Goal: Transaction & Acquisition: Purchase product/service

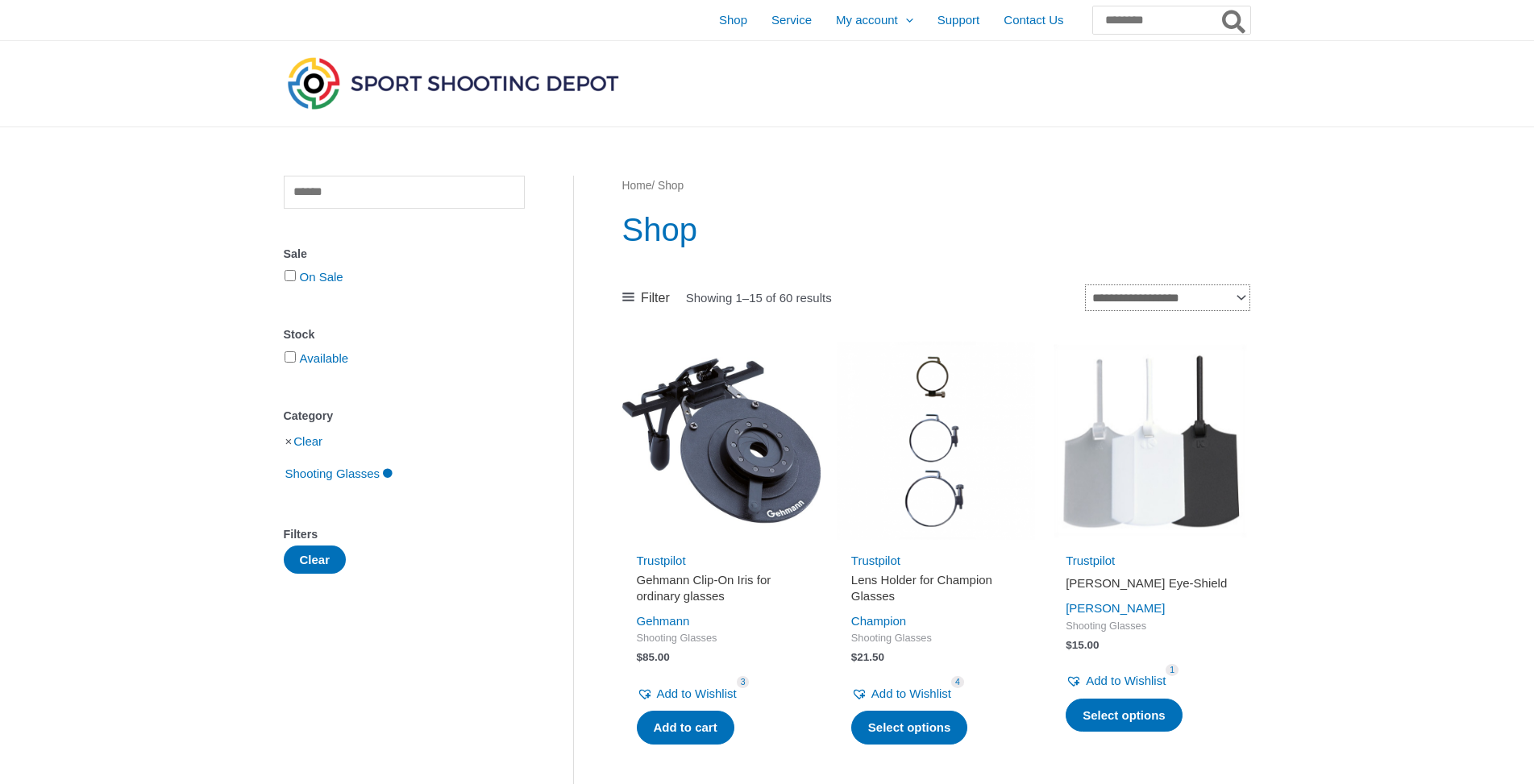
click at [1085, 285] on select "**********" at bounding box center [1167, 297] width 164 height 27
select select "*****"
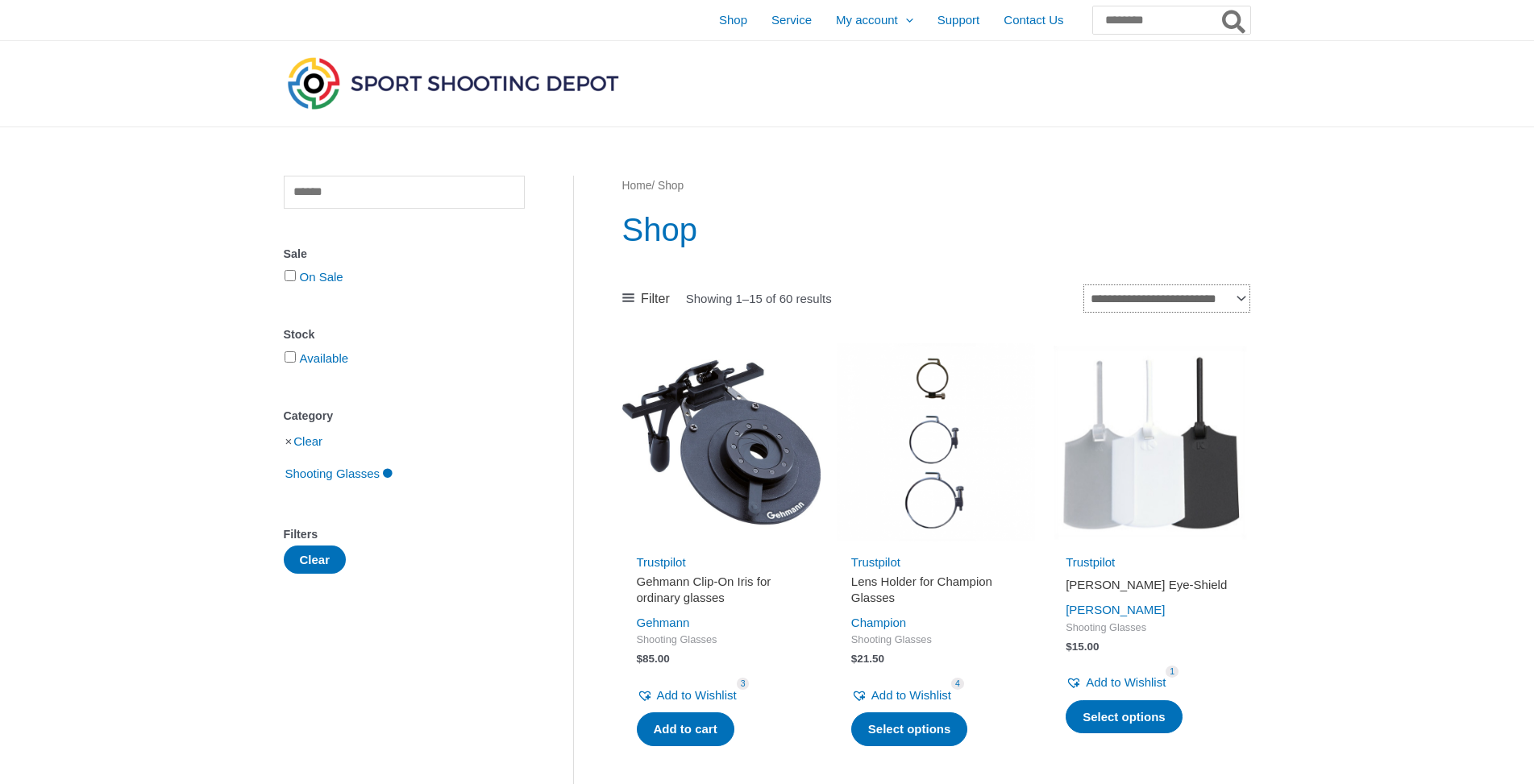
click option "**********" at bounding box center [0, 0] width 0 height 0
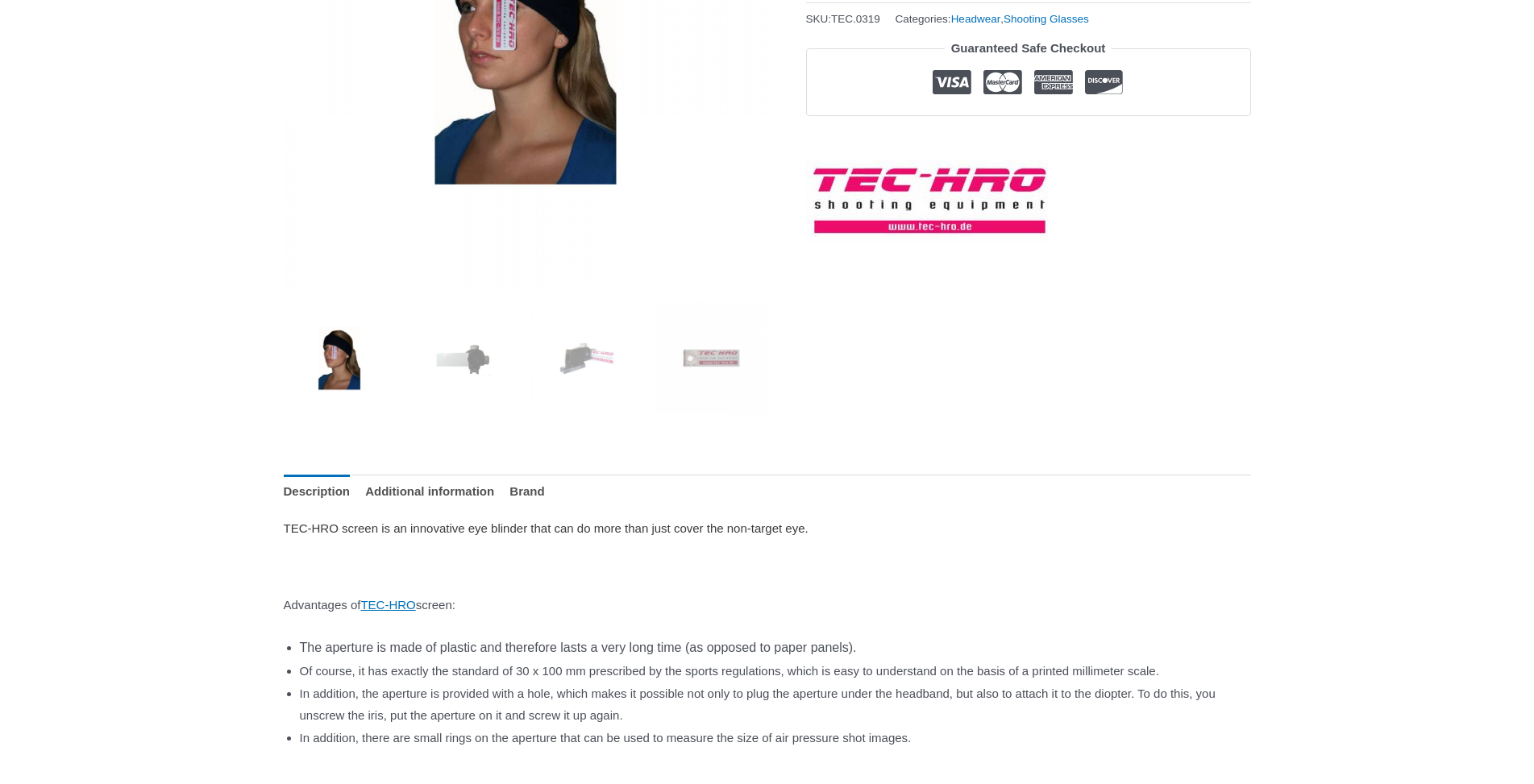
scroll to position [329, 0]
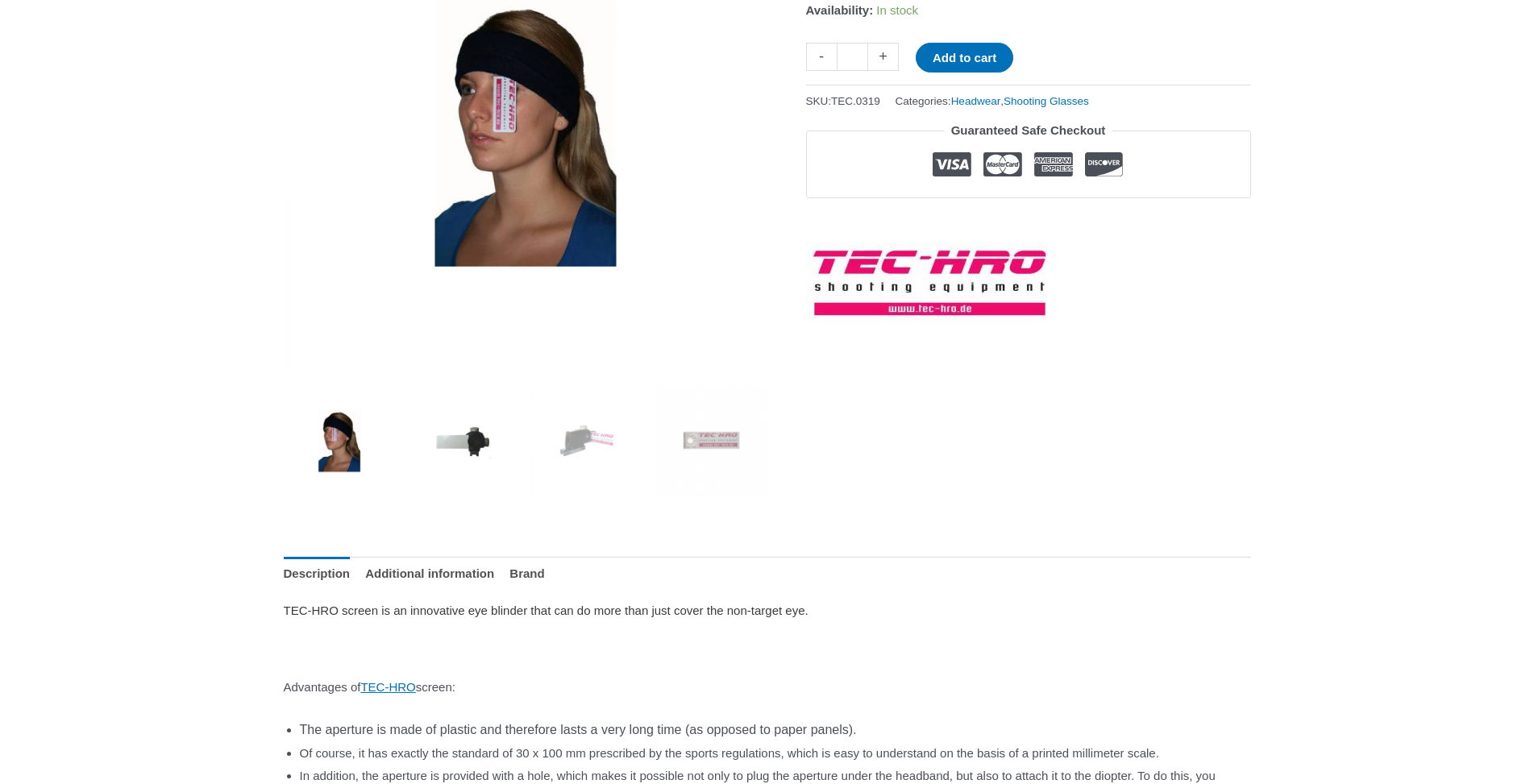
click at [471, 436] on img at bounding box center [463, 440] width 112 height 112
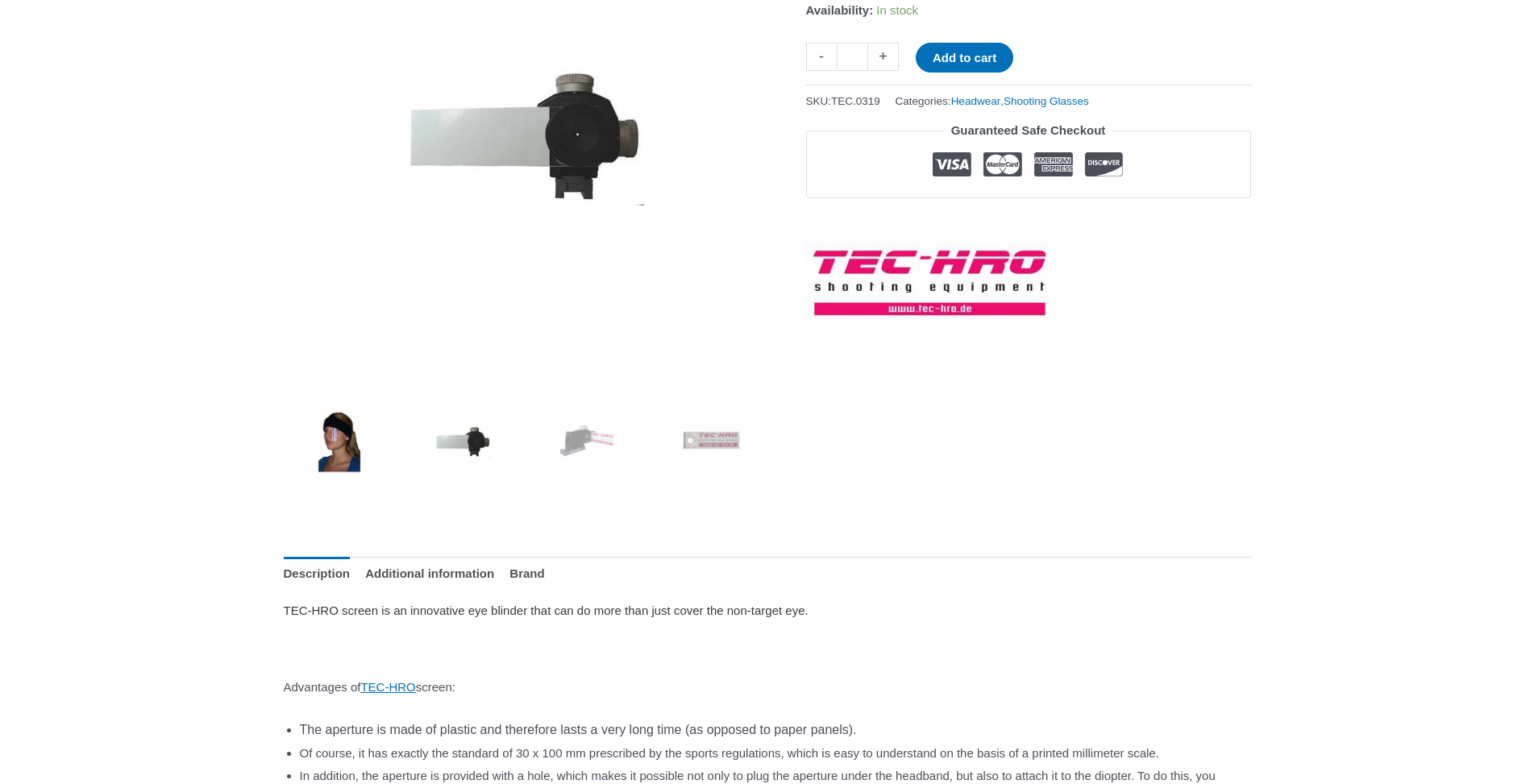
click at [344, 443] on img at bounding box center [339, 440] width 112 height 112
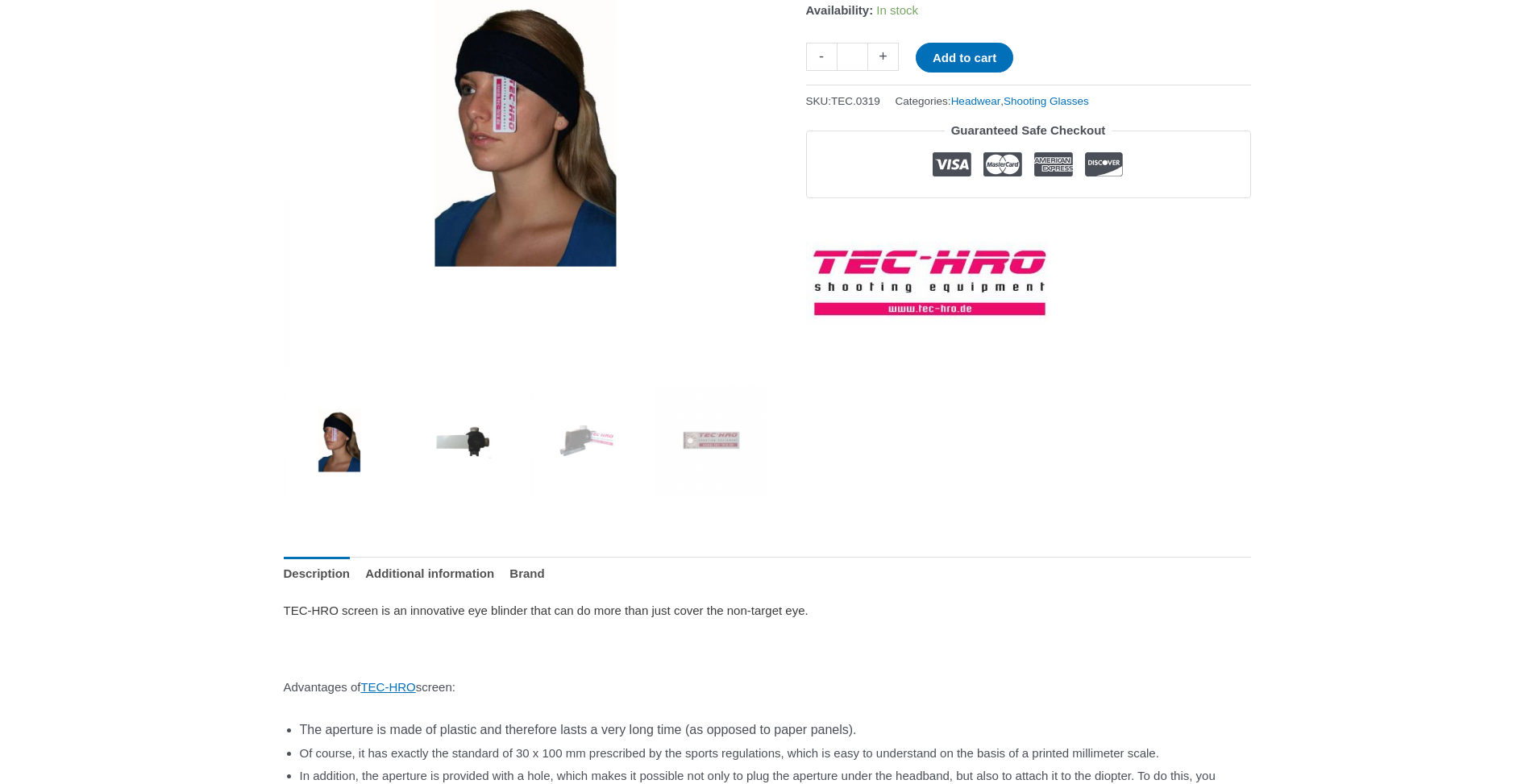
click at [463, 436] on img at bounding box center [463, 440] width 112 height 112
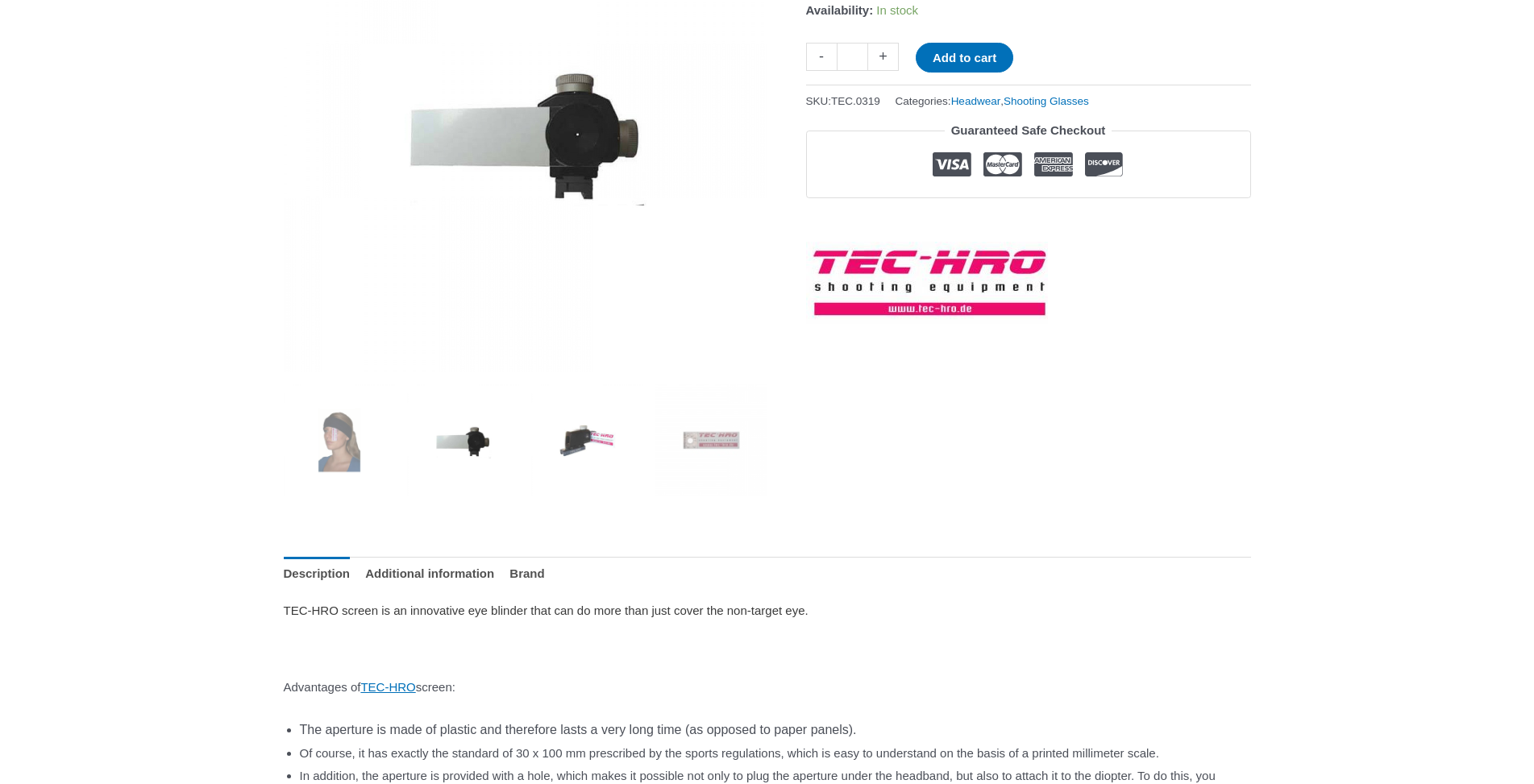
click at [592, 442] on img at bounding box center [587, 440] width 112 height 112
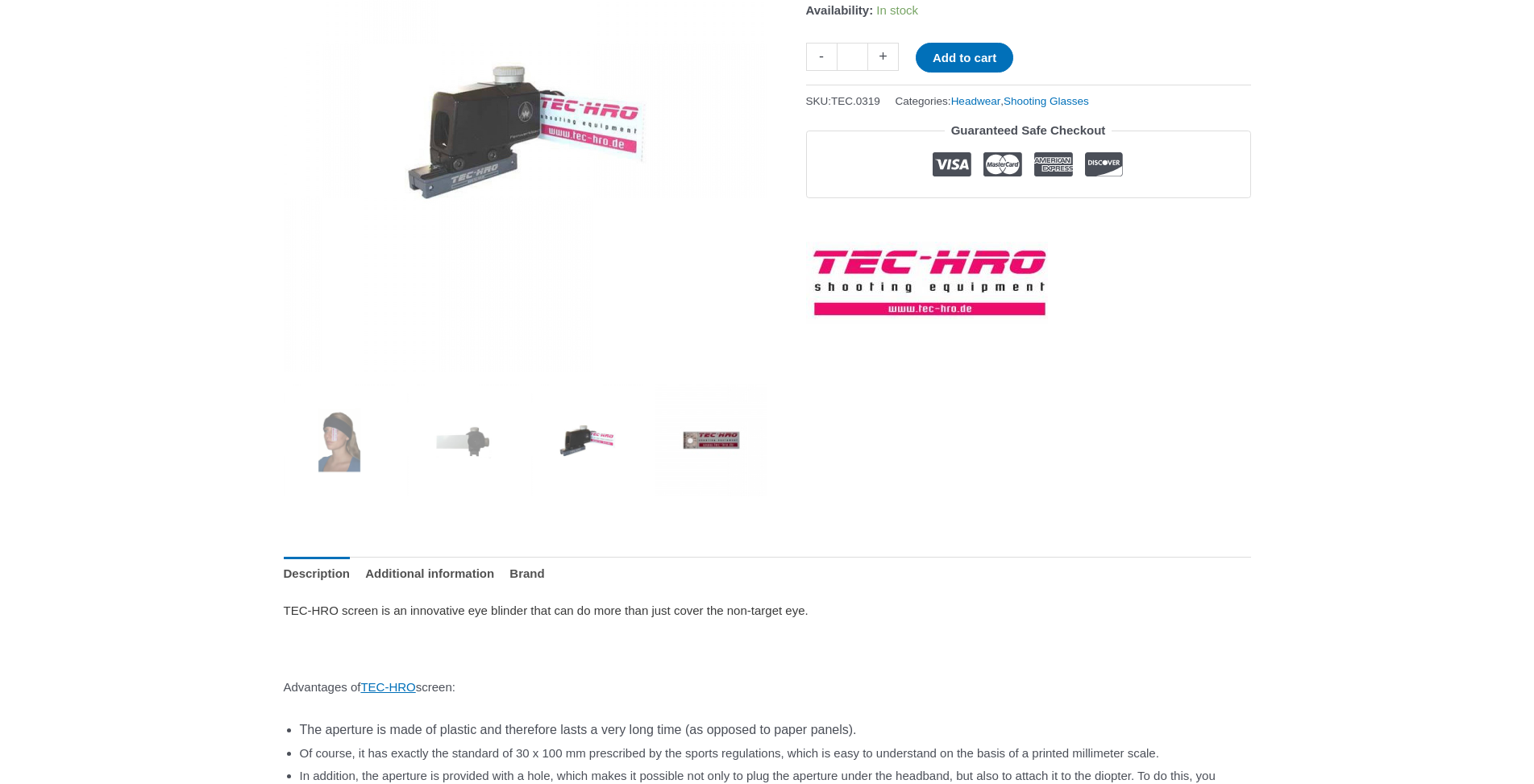
click at [697, 438] on img at bounding box center [711, 440] width 112 height 112
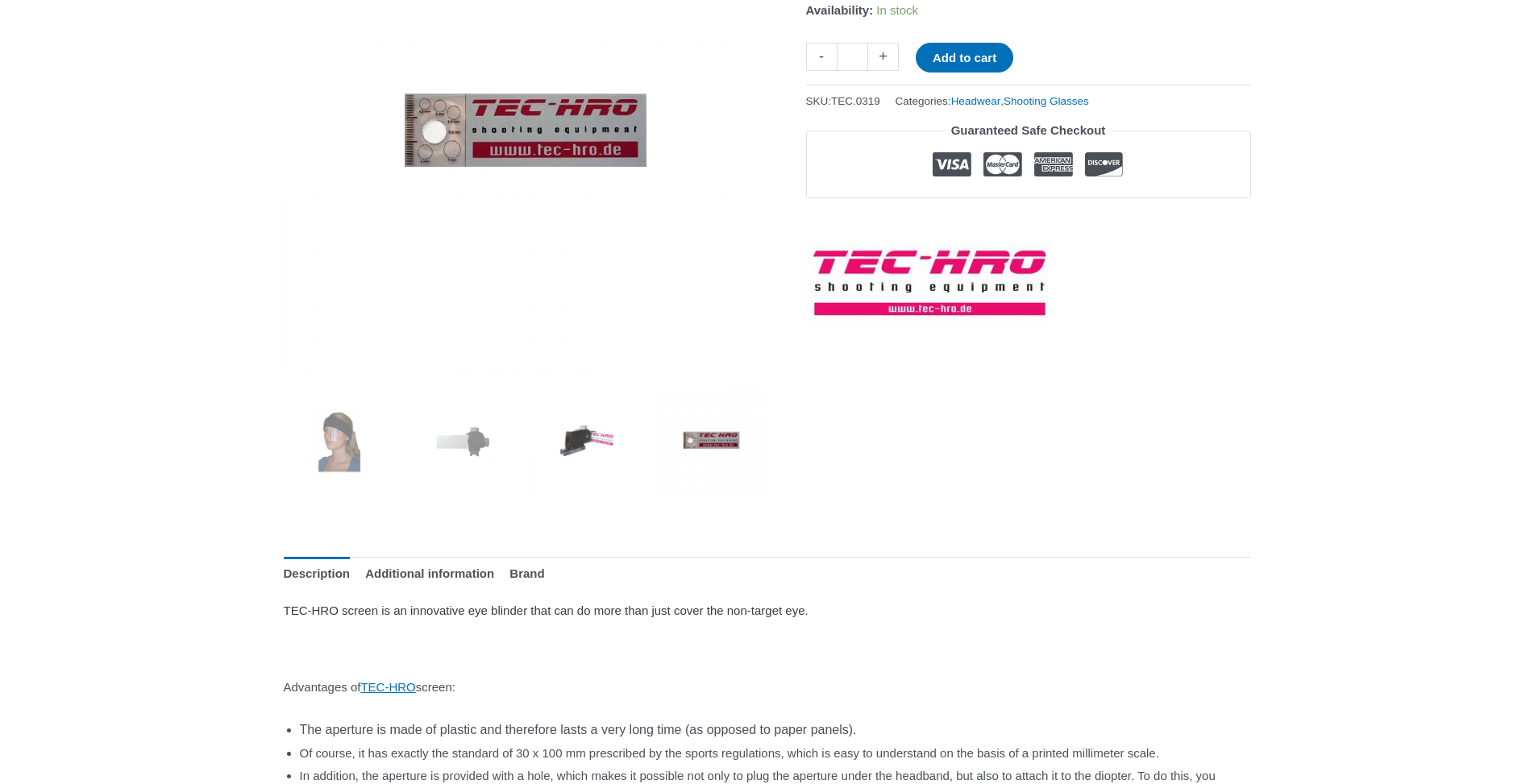
click at [588, 441] on img at bounding box center [587, 440] width 112 height 112
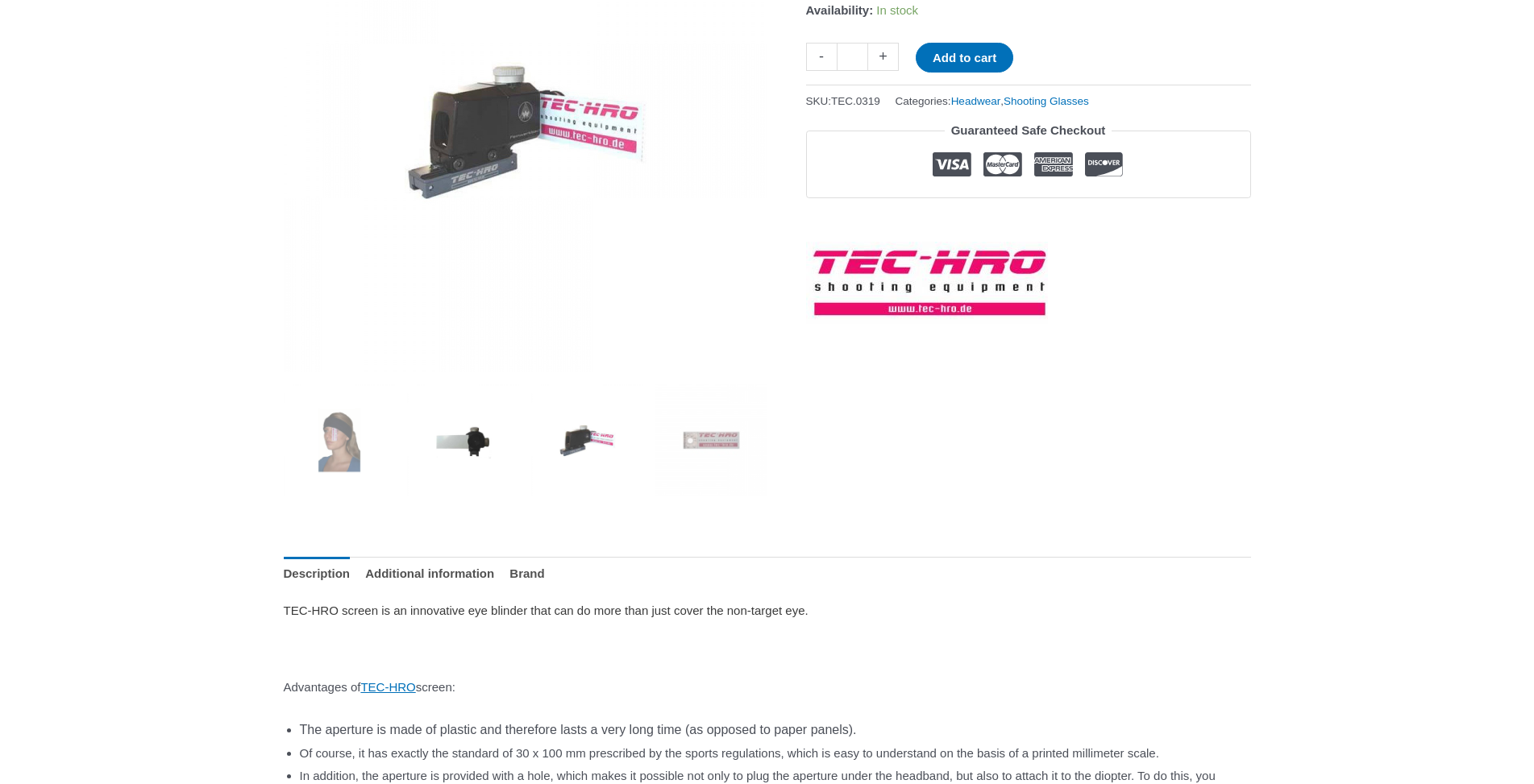
click at [468, 443] on img at bounding box center [463, 440] width 112 height 112
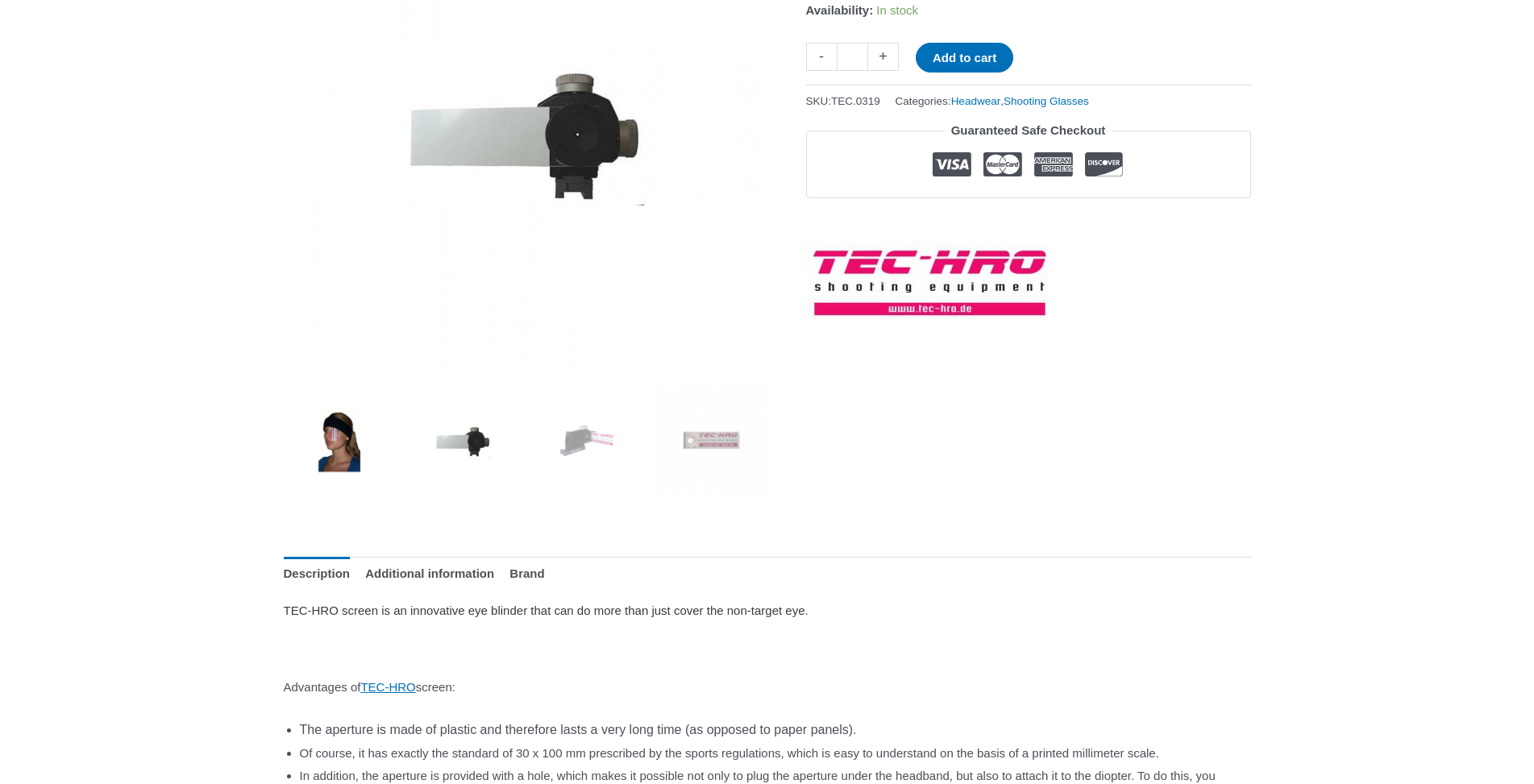
click at [335, 445] on img at bounding box center [339, 440] width 112 height 112
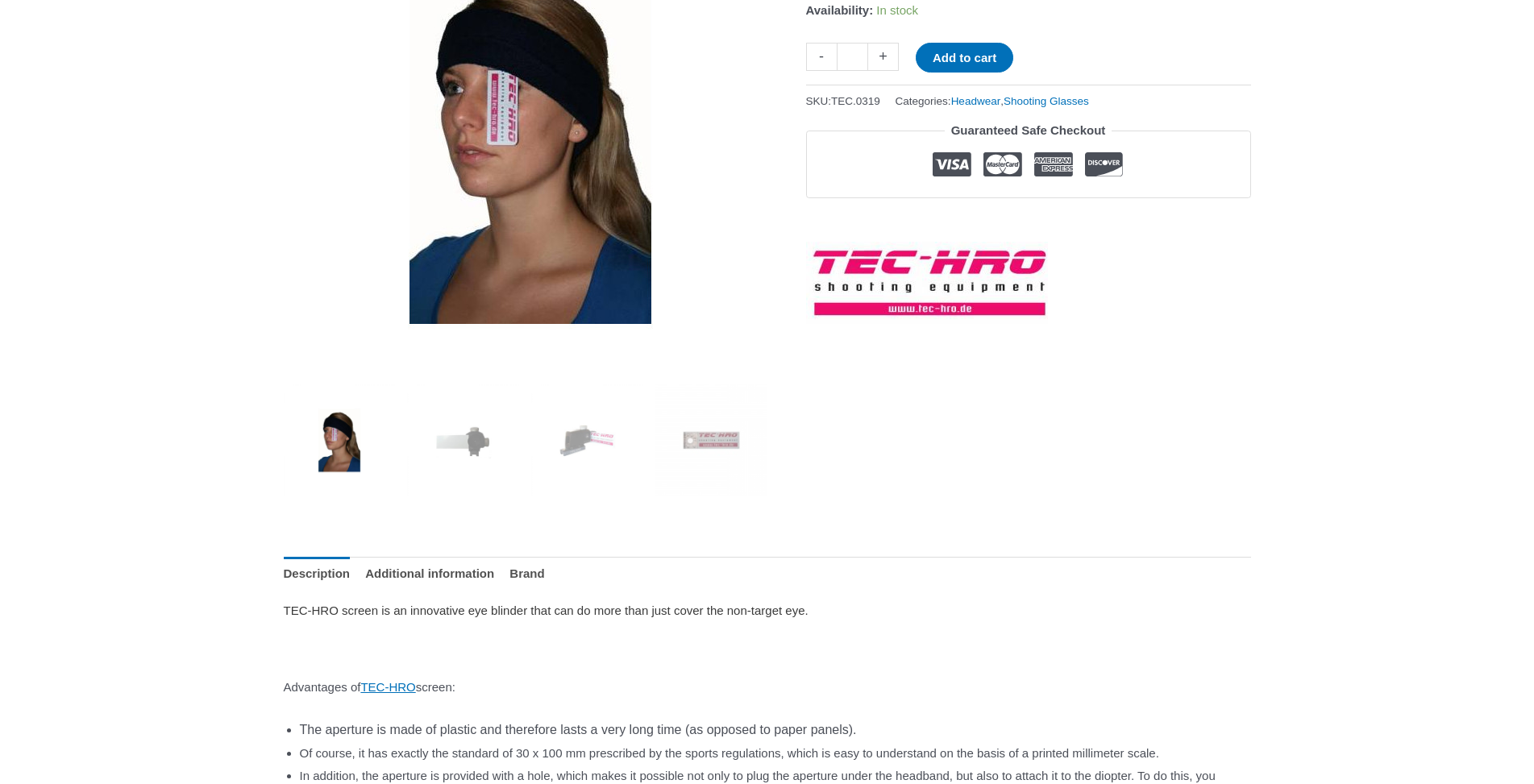
click at [511, 95] on img at bounding box center [530, 143] width 645 height 645
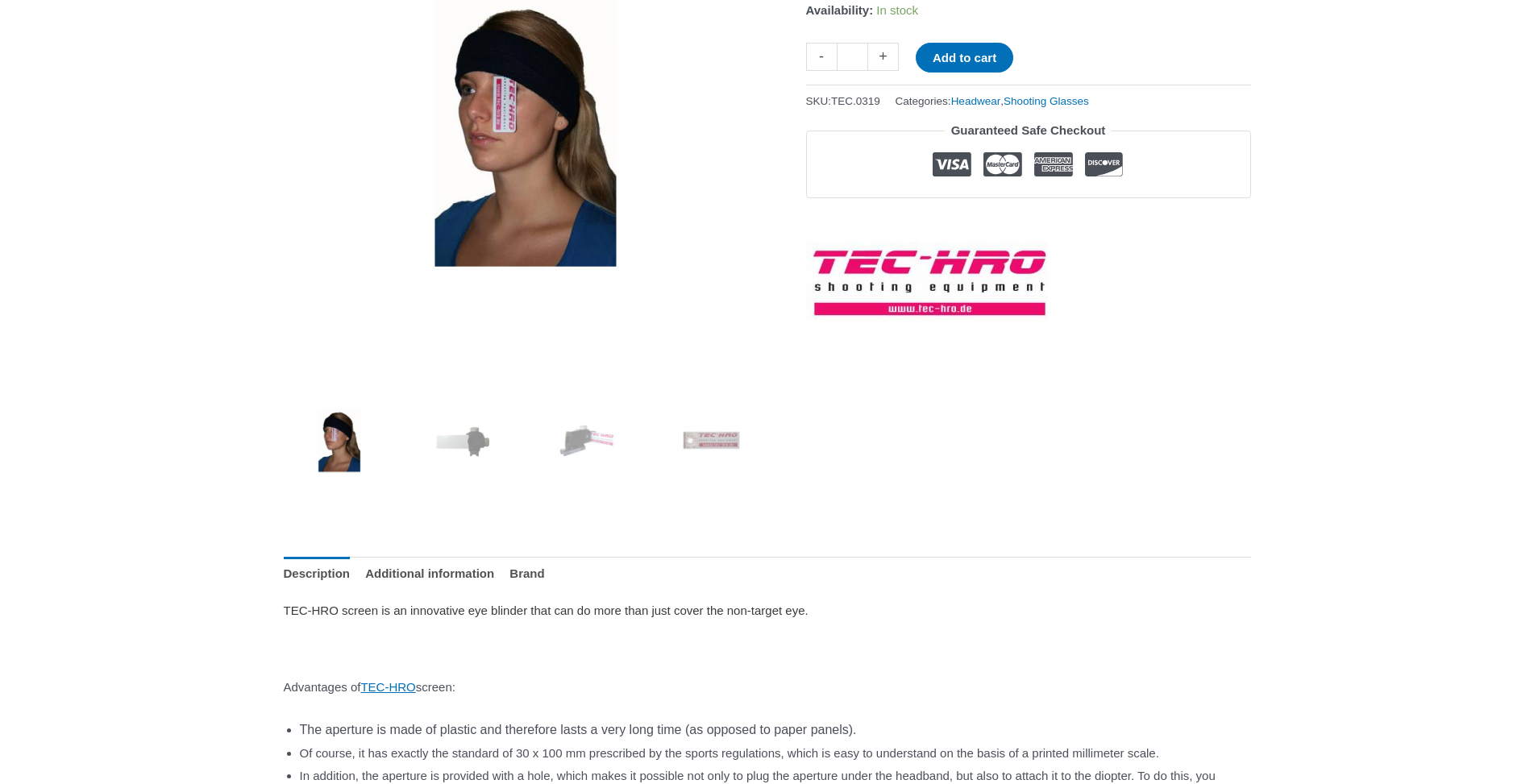
scroll to position [0, 0]
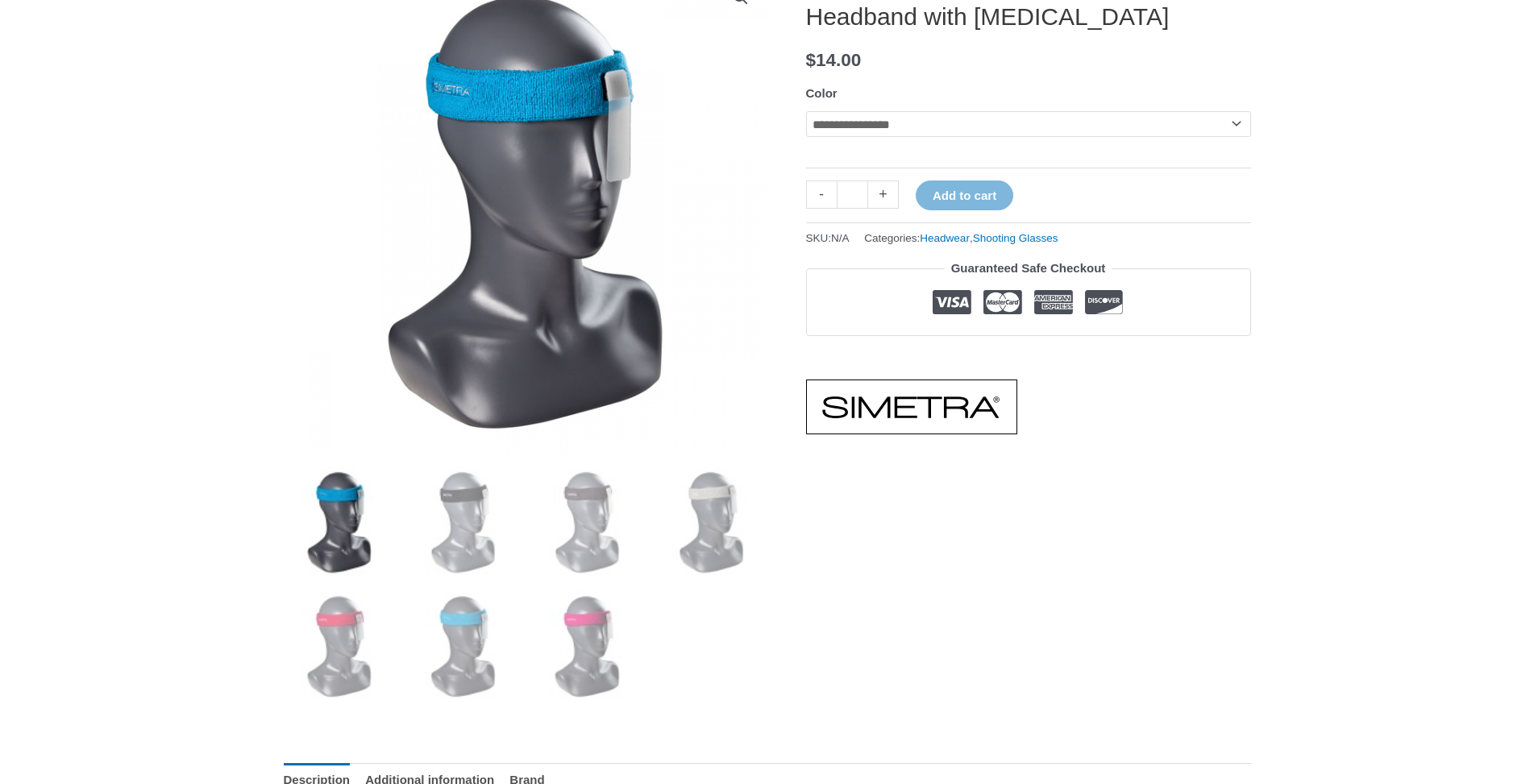
scroll to position [164, 0]
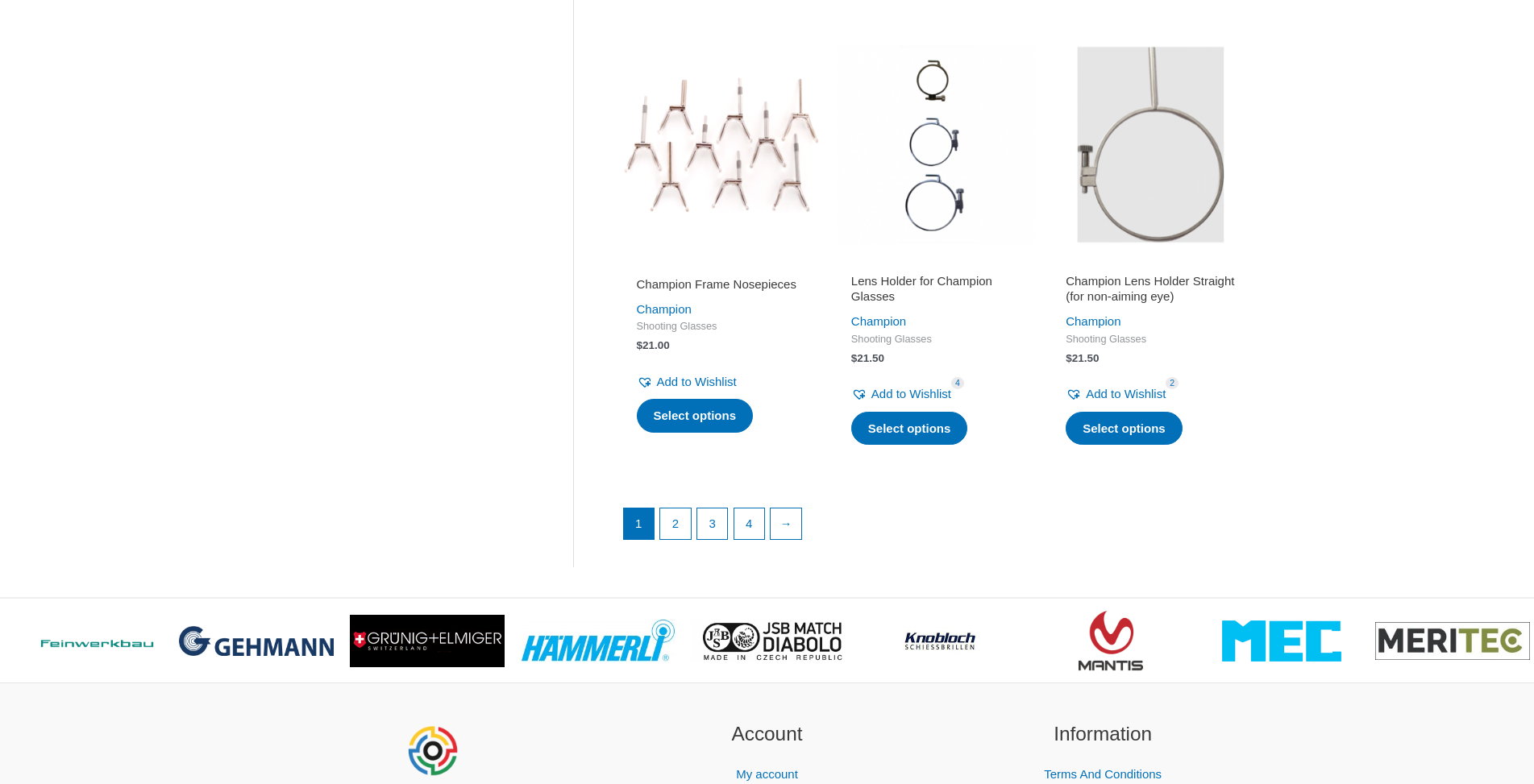
scroll to position [2220, 0]
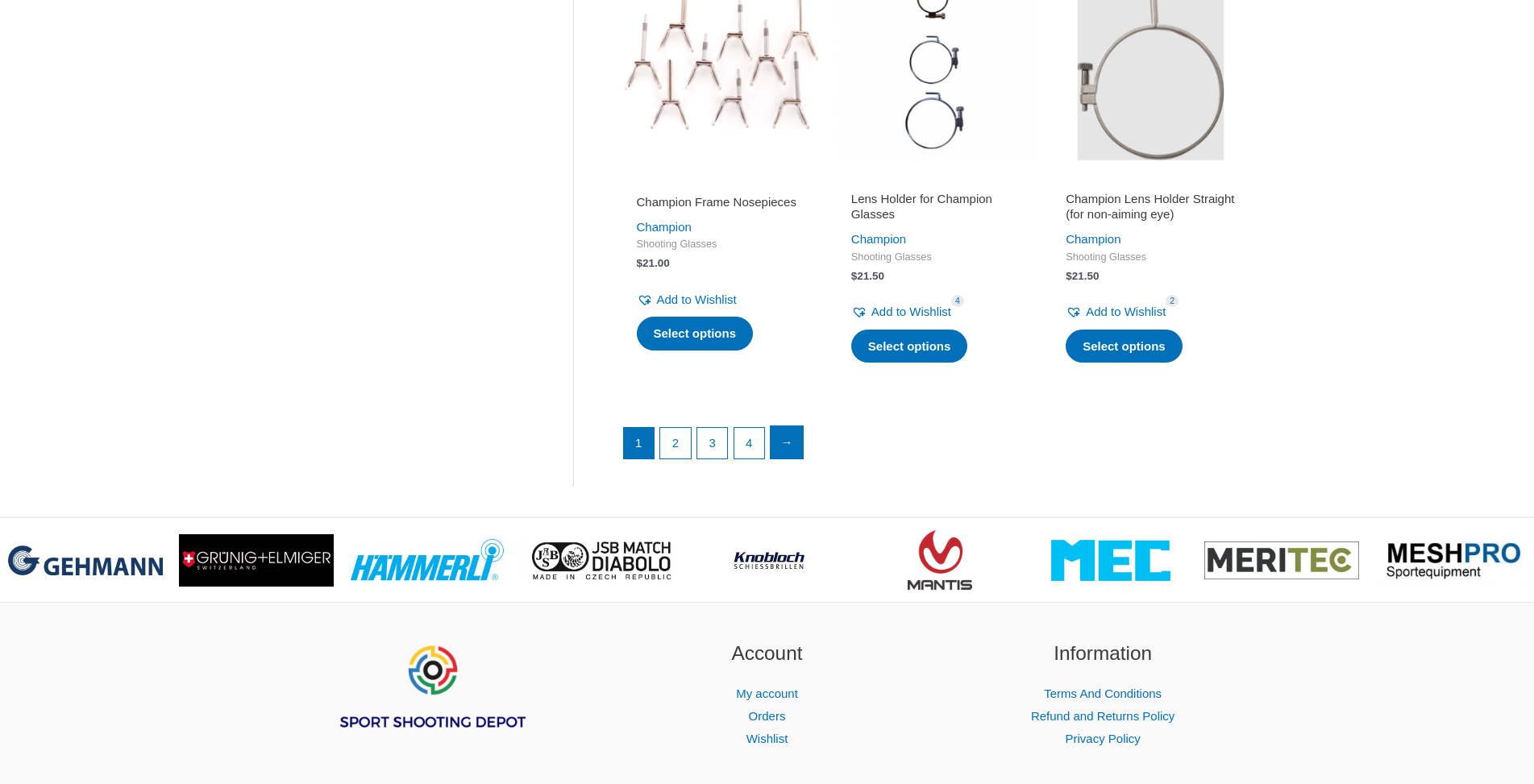
click at [790, 443] on link "→" at bounding box center [787, 442] width 32 height 32
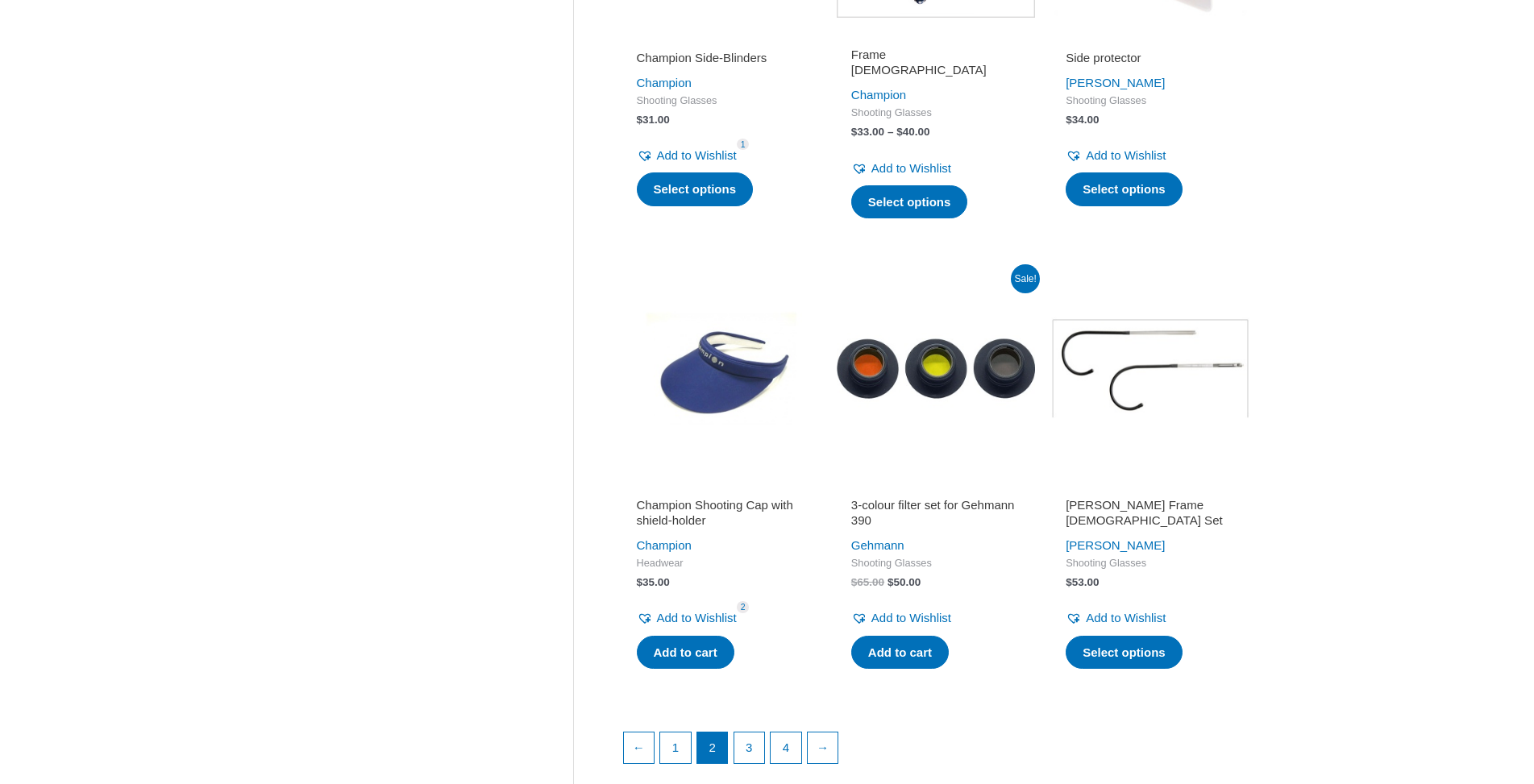
scroll to position [1973, 0]
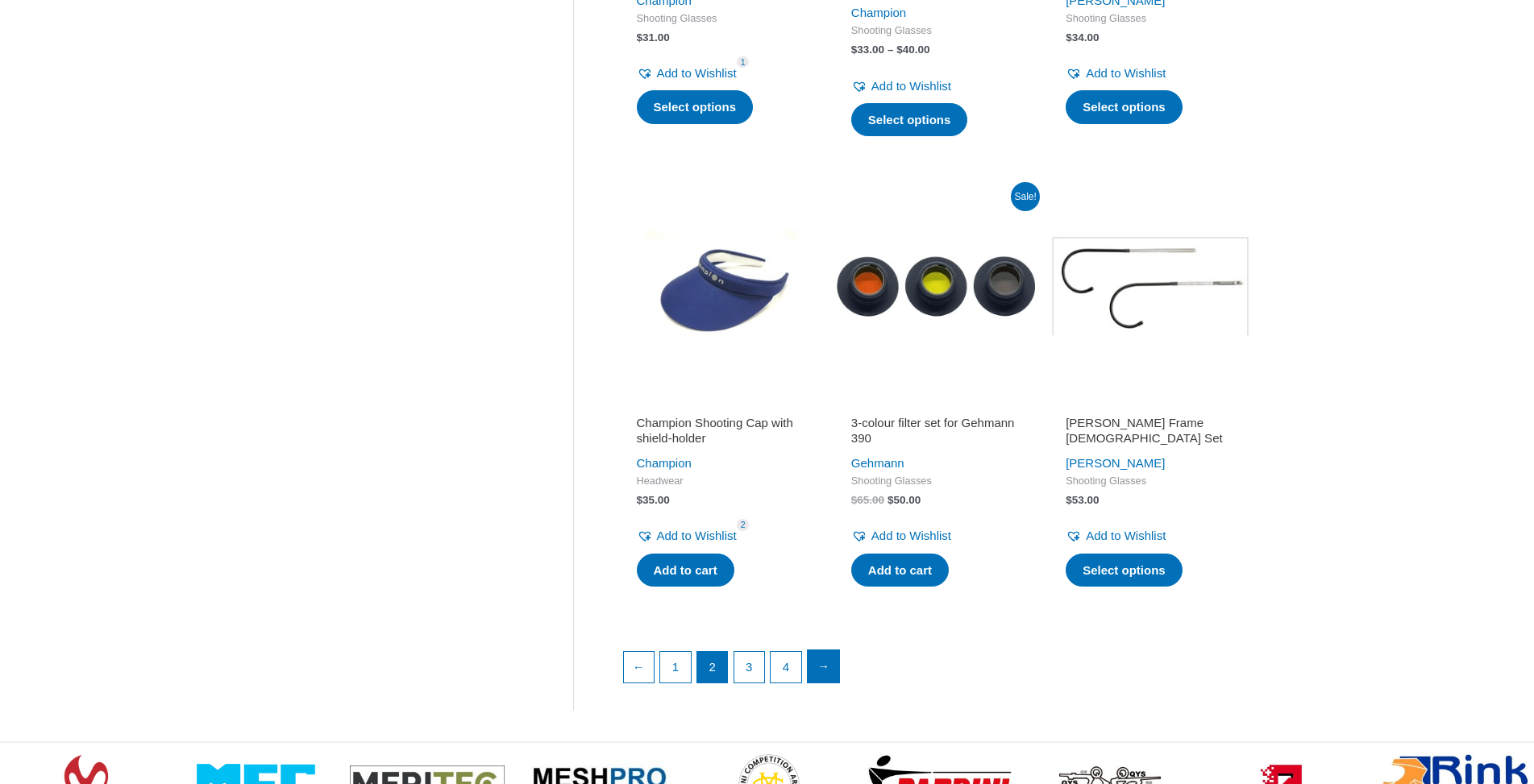
click at [831, 665] on link "→" at bounding box center [824, 666] width 32 height 32
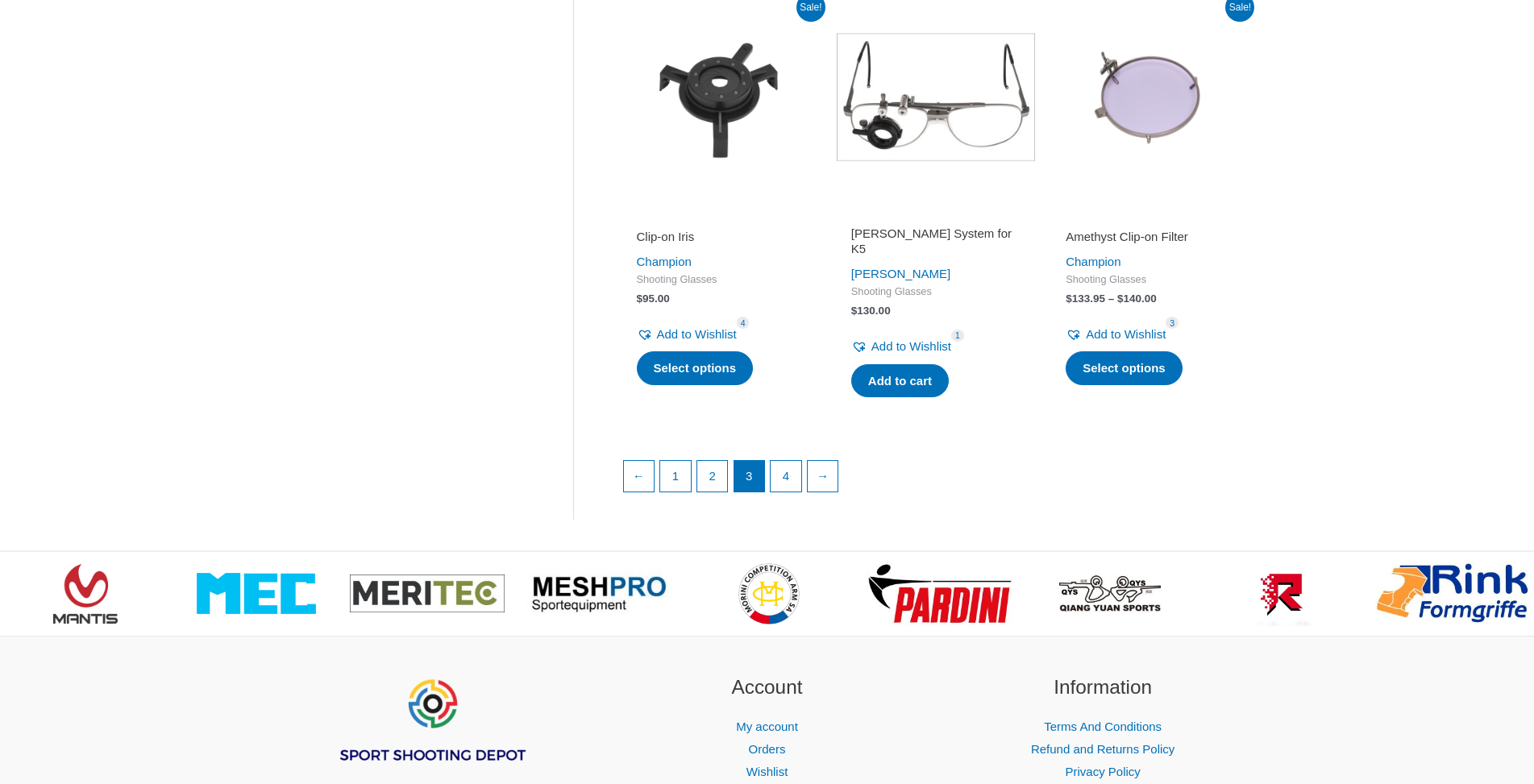
scroll to position [2220, 0]
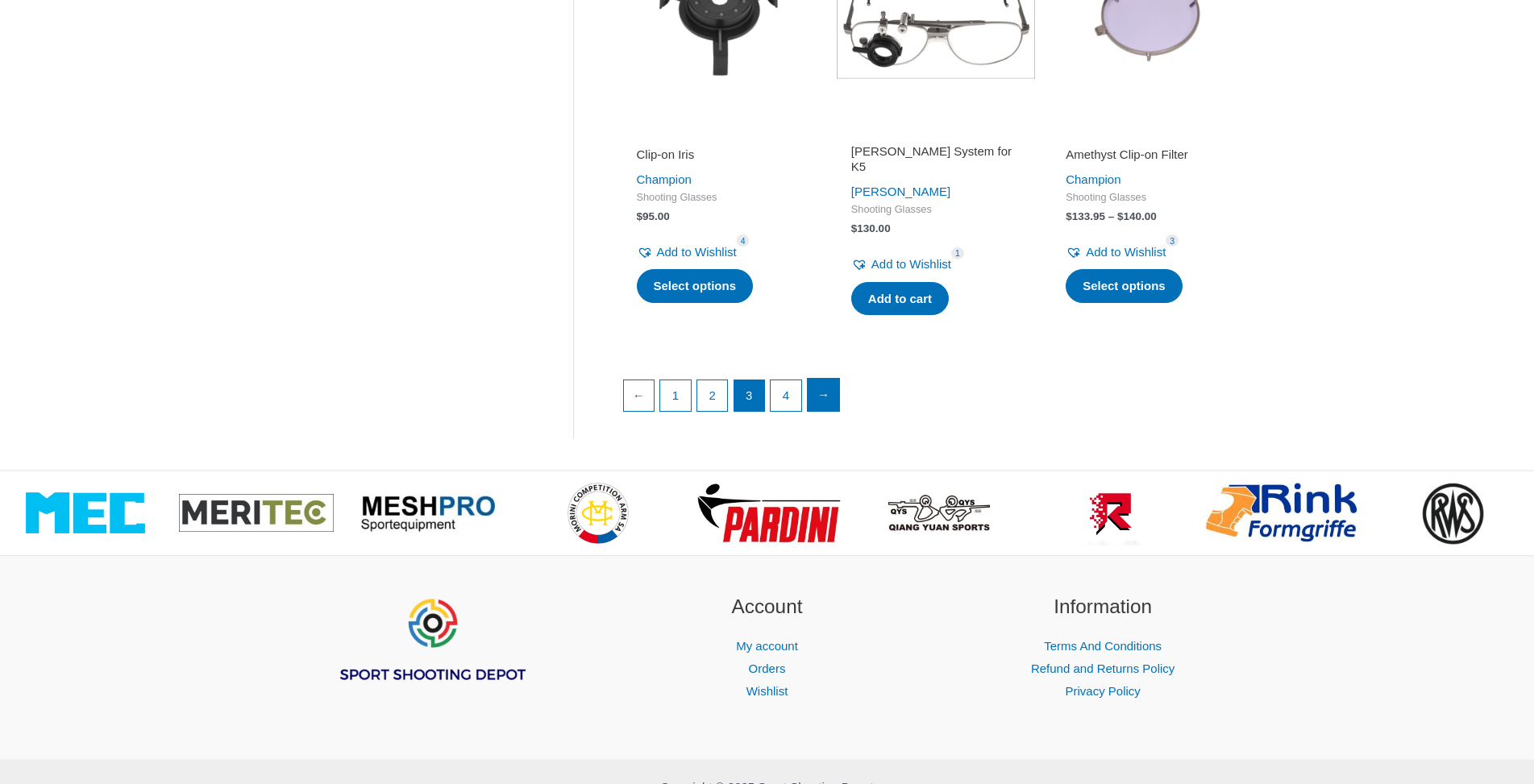
click at [826, 387] on link "→" at bounding box center [824, 395] width 32 height 32
